Goal: Information Seeking & Learning: Learn about a topic

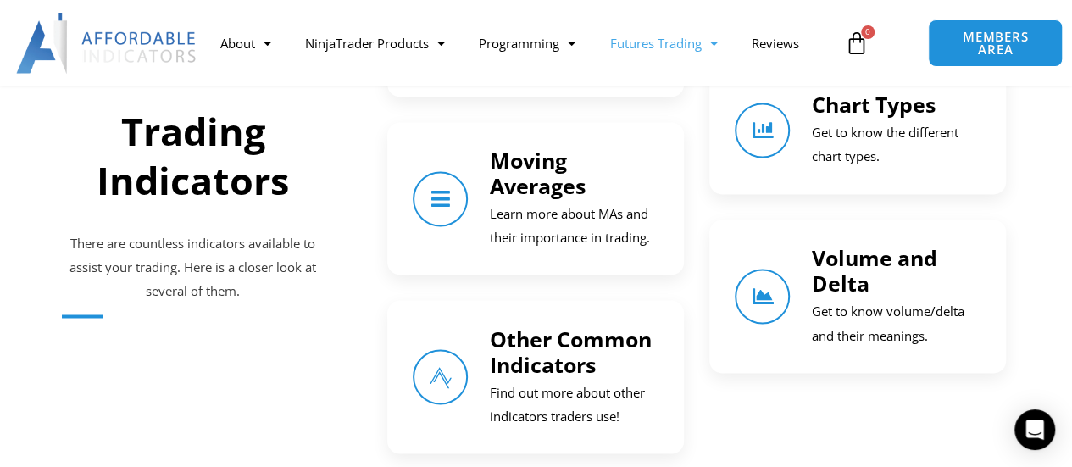
scroll to position [1273, 0]
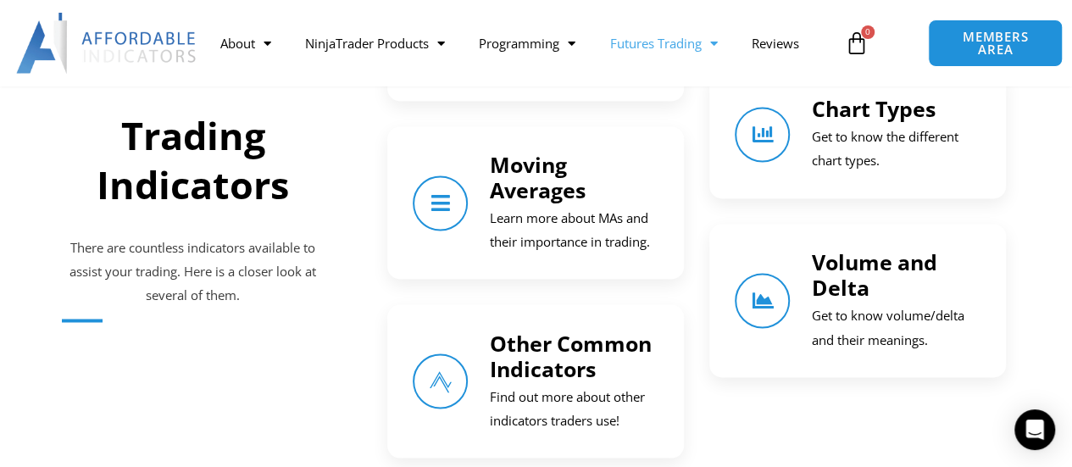
click at [889, 311] on p "Get to know volume/delta and their meanings." at bounding box center [896, 327] width 170 height 47
click at [758, 313] on link "Volume and Delta" at bounding box center [762, 300] width 61 height 61
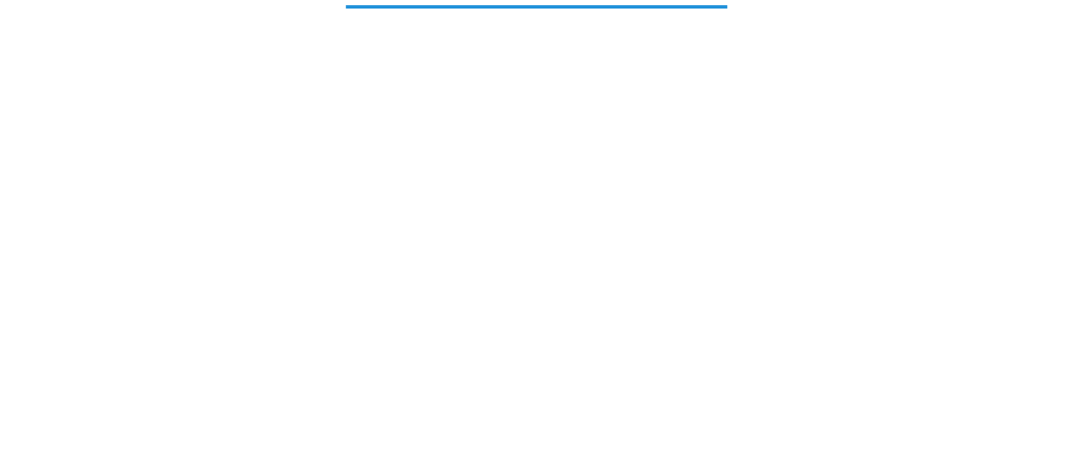
scroll to position [310, 0]
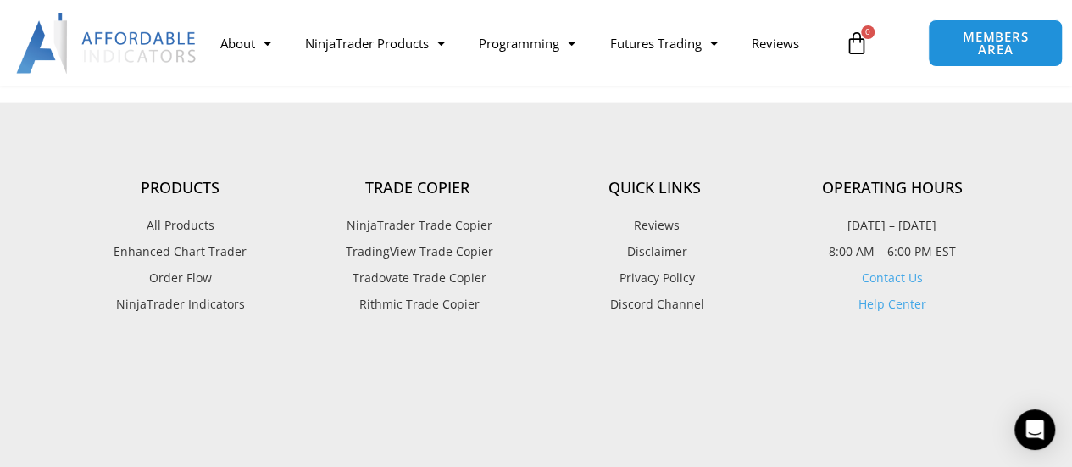
scroll to position [1834, 0]
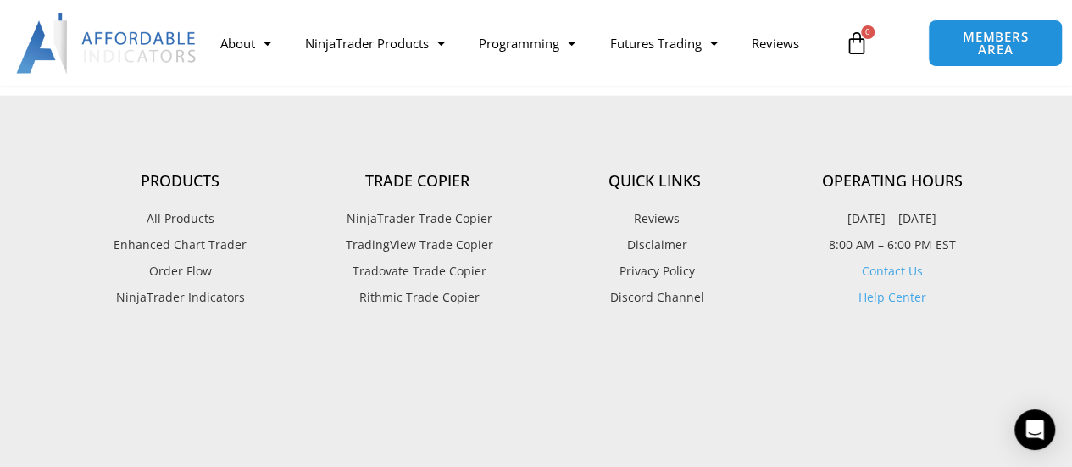
click at [436, 208] on span "NinjaTrader Trade Copier" at bounding box center [417, 219] width 150 height 22
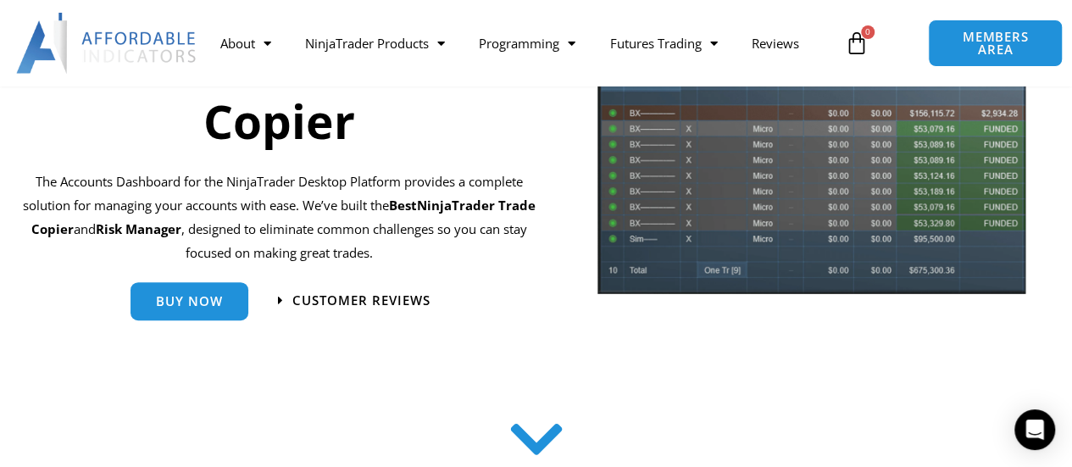
scroll to position [290, 0]
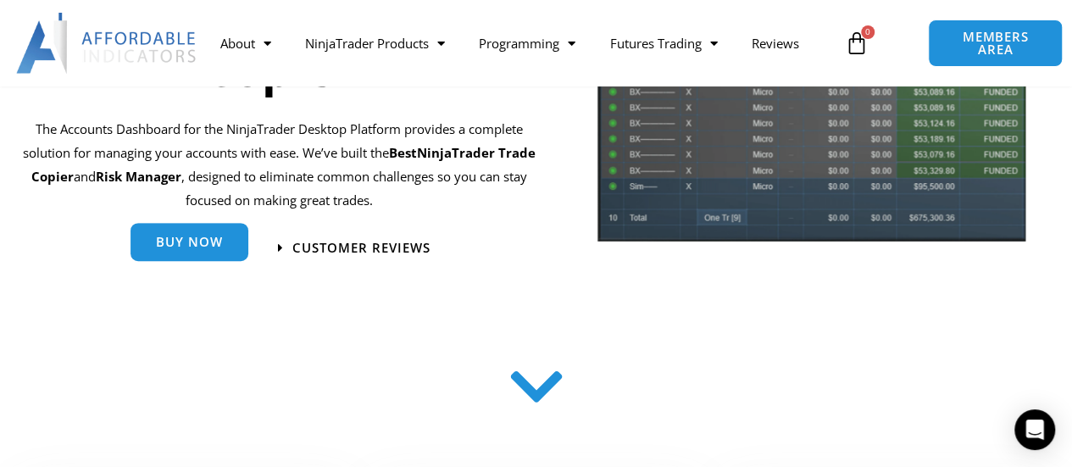
click at [228, 253] on link "Buy Now" at bounding box center [190, 242] width 118 height 38
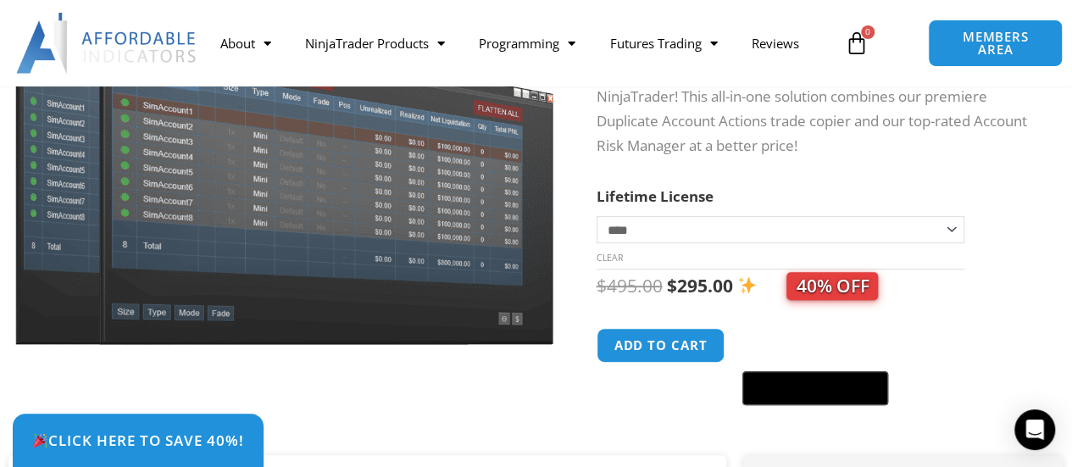
scroll to position [264, 0]
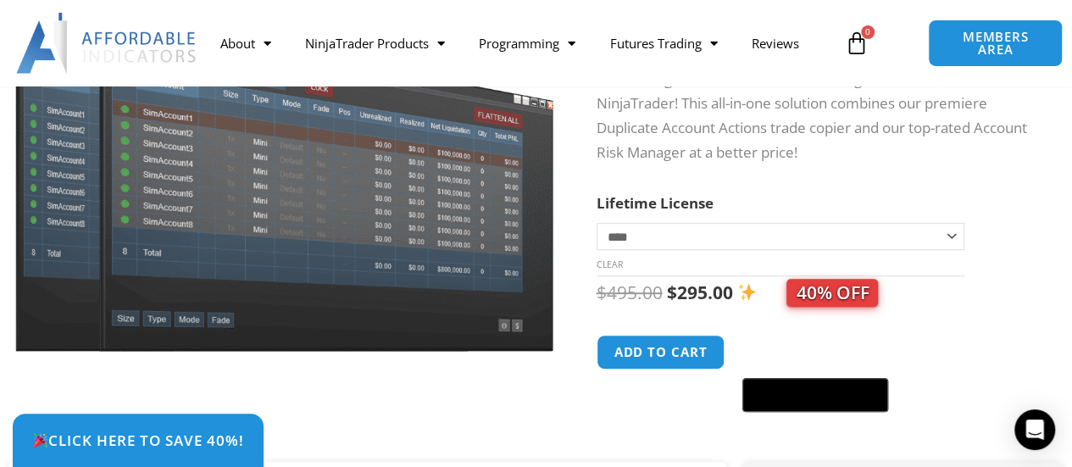
click at [948, 228] on select "**********" at bounding box center [781, 236] width 369 height 27
click at [922, 197] on th "Lifetime License" at bounding box center [781, 203] width 369 height 25
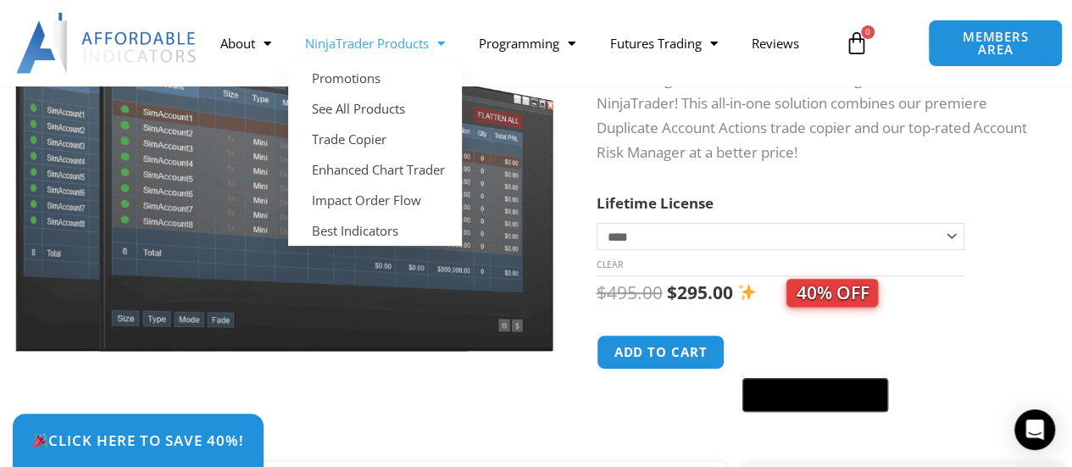
click at [425, 38] on link "NinjaTrader Products" at bounding box center [375, 43] width 174 height 39
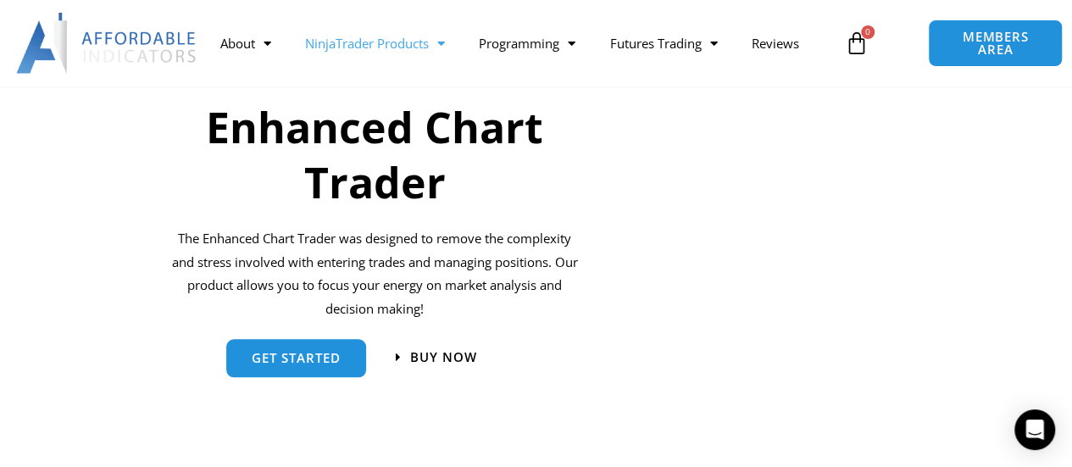
scroll to position [768, 0]
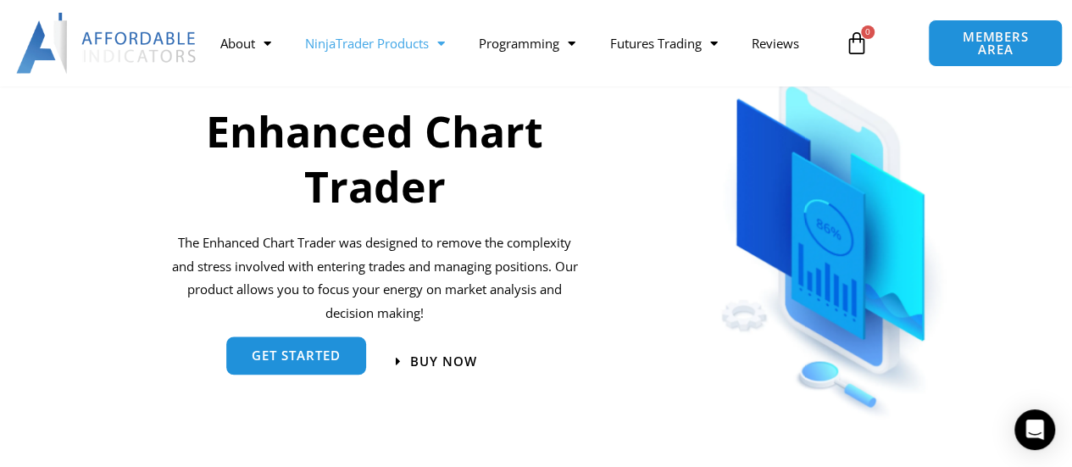
click at [281, 359] on span "get started" at bounding box center [296, 355] width 89 height 13
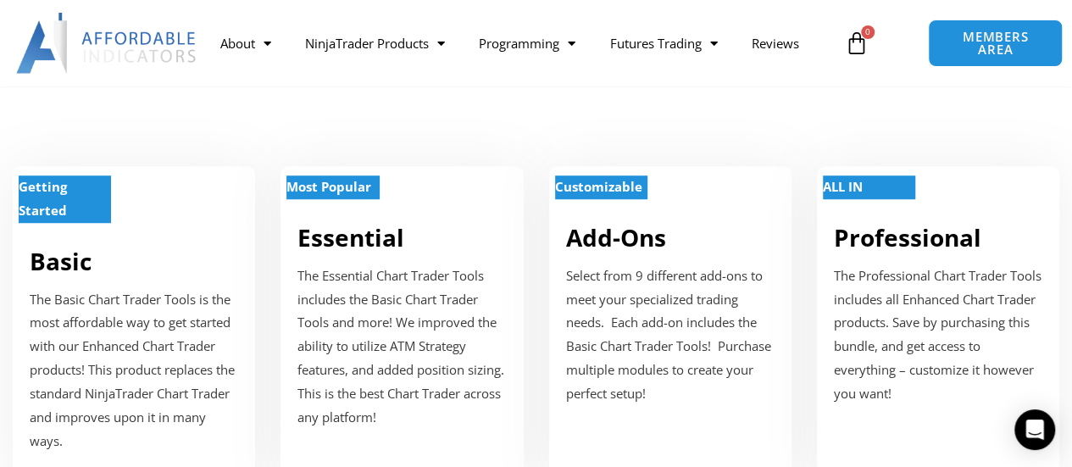
scroll to position [595, 0]
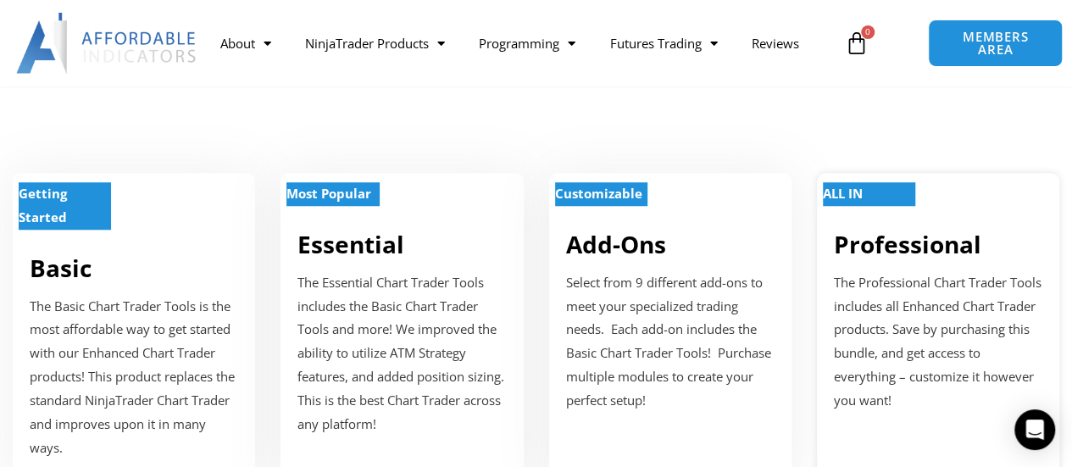
click at [875, 204] on p "ALL IN" at bounding box center [869, 194] width 92 height 24
